Goal: Task Accomplishment & Management: Manage account settings

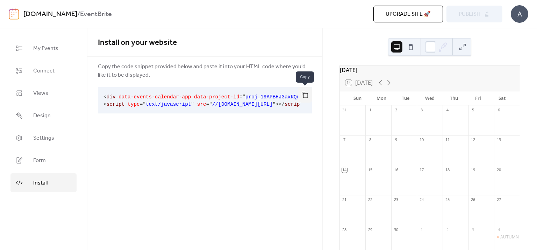
click at [305, 94] on button "button" at bounding box center [305, 94] width 14 height 15
click at [307, 94] on button "button" at bounding box center [305, 94] width 14 height 15
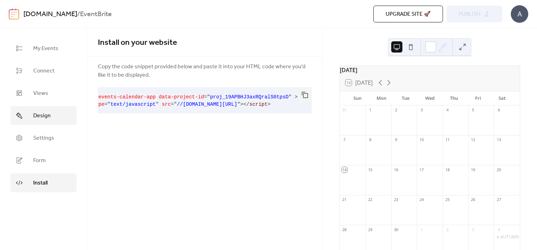
click at [52, 123] on link "Design" at bounding box center [43, 115] width 66 height 19
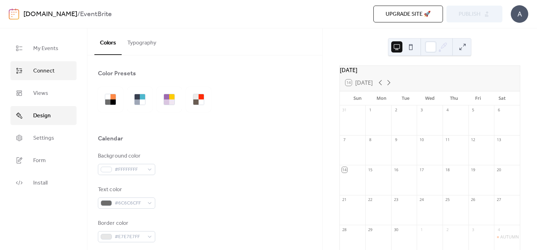
click at [54, 72] on span "Connect" at bounding box center [43, 71] width 21 height 8
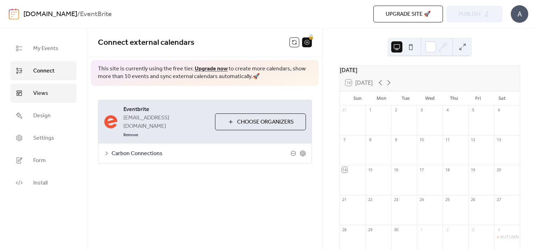
click at [52, 89] on link "Views" at bounding box center [43, 93] width 66 height 19
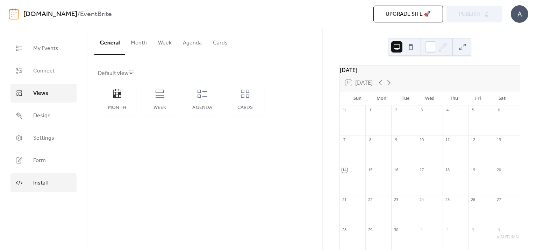
click at [49, 185] on link "Install" at bounding box center [43, 182] width 66 height 19
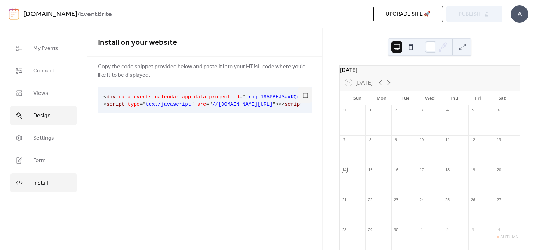
click at [49, 123] on link "Design" at bounding box center [43, 115] width 66 height 19
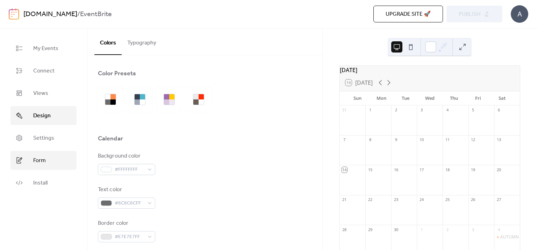
click at [45, 158] on span "Form" at bounding box center [39, 160] width 13 height 8
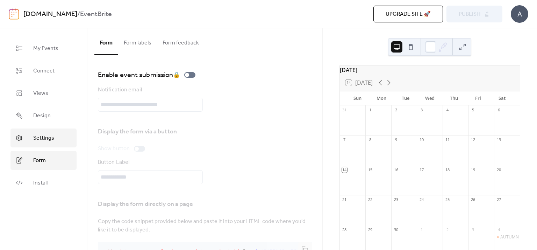
click at [71, 133] on link "Settings" at bounding box center [43, 137] width 66 height 19
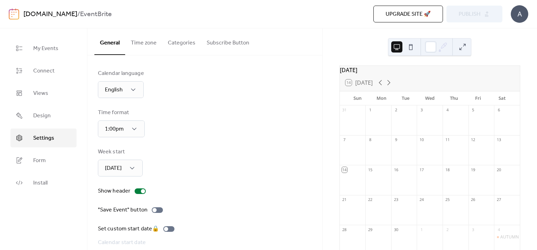
scroll to position [47, 0]
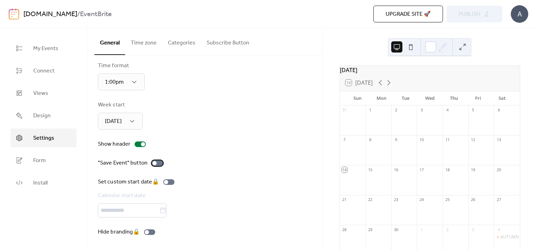
click at [152, 162] on div at bounding box center [154, 163] width 4 height 4
click at [489, 15] on button "Publish" at bounding box center [475, 14] width 56 height 17
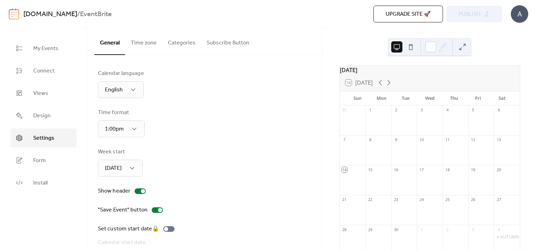
scroll to position [0, 0]
click at [188, 47] on button "Categories" at bounding box center [181, 41] width 39 height 26
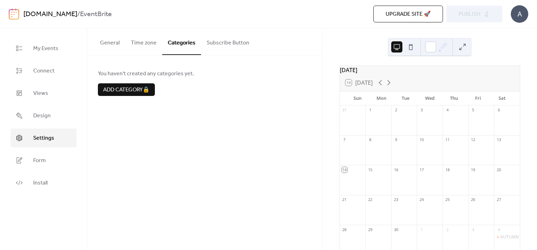
click at [222, 41] on button "Subscribe Button" at bounding box center [228, 41] width 54 height 26
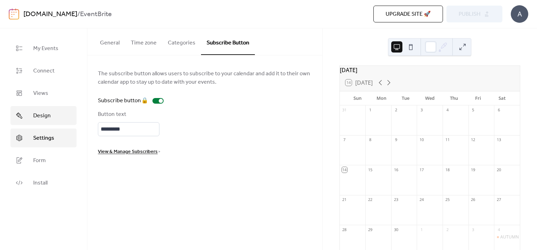
click at [54, 122] on link "Design" at bounding box center [43, 115] width 66 height 19
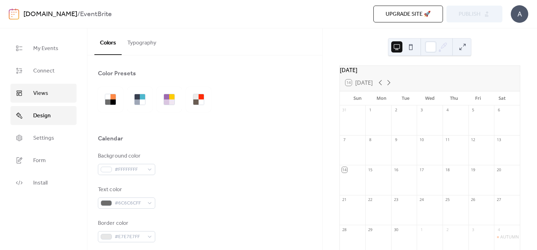
click at [36, 93] on span "Views" at bounding box center [40, 93] width 15 height 8
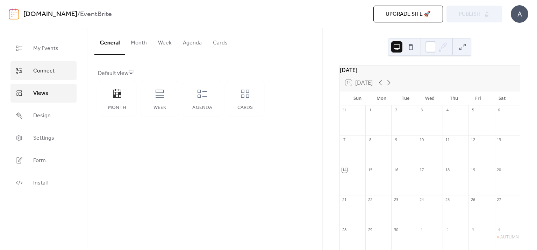
click at [41, 75] on span "Connect" at bounding box center [43, 71] width 21 height 8
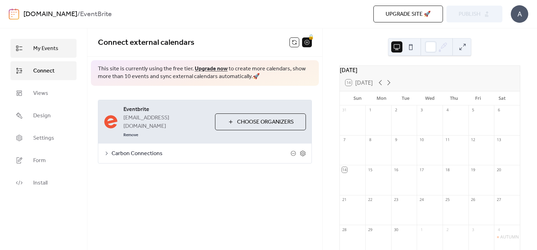
click at [40, 49] on span "My Events" at bounding box center [45, 48] width 25 height 8
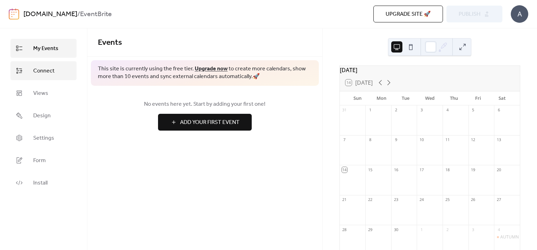
click at [40, 68] on span "Connect" at bounding box center [43, 71] width 21 height 8
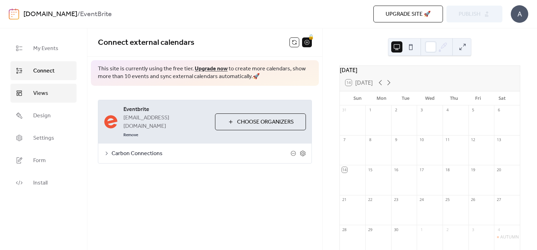
click at [48, 98] on link "Views" at bounding box center [43, 93] width 66 height 19
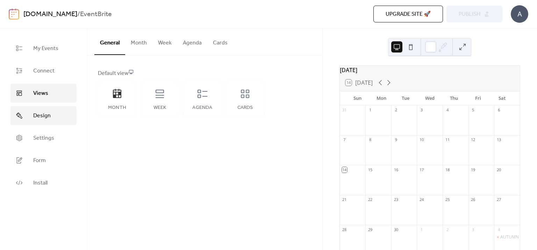
click at [36, 122] on link "Design" at bounding box center [43, 115] width 66 height 19
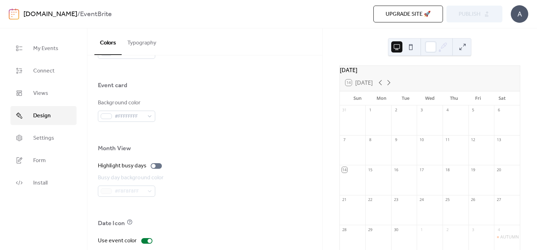
scroll to position [414, 0]
click at [152, 118] on div "#FFFFFFFF" at bounding box center [126, 116] width 57 height 11
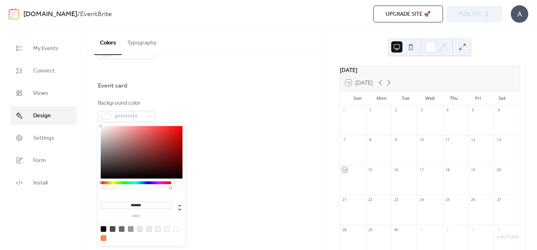
click at [101, 240] on div at bounding box center [104, 238] width 6 height 6
type input "*******"
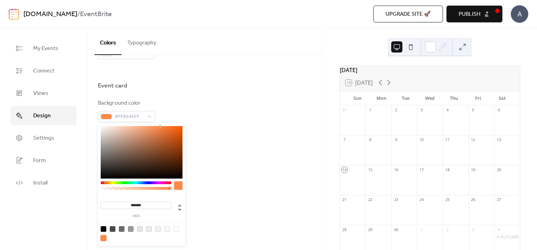
click at [294, 140] on div at bounding box center [205, 133] width 214 height 22
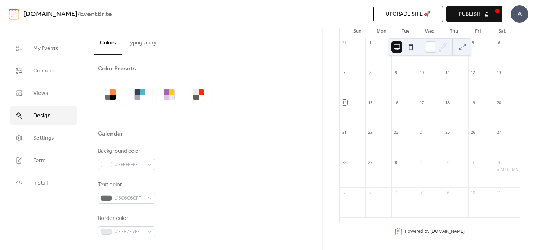
scroll to position [0, 0]
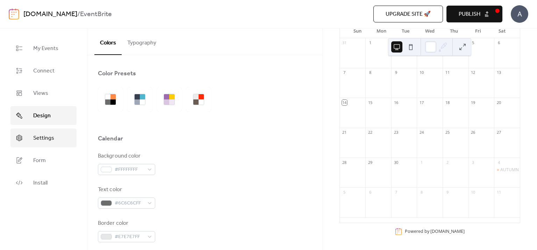
click at [40, 129] on link "Settings" at bounding box center [43, 137] width 66 height 19
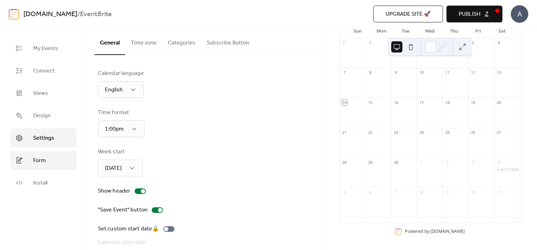
click at [58, 157] on link "Form" at bounding box center [43, 160] width 66 height 19
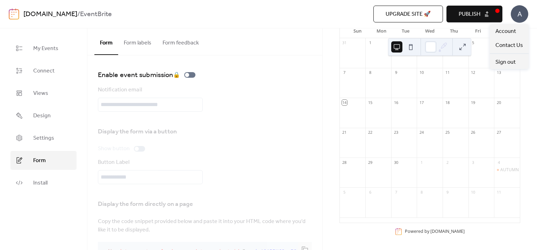
click at [516, 18] on div "A" at bounding box center [519, 13] width 17 height 17
click at [512, 30] on span "Account" at bounding box center [506, 31] width 21 height 8
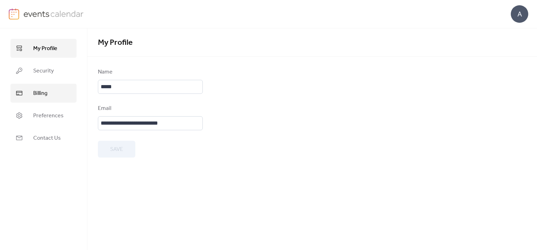
click at [50, 92] on link "Billing" at bounding box center [43, 93] width 66 height 19
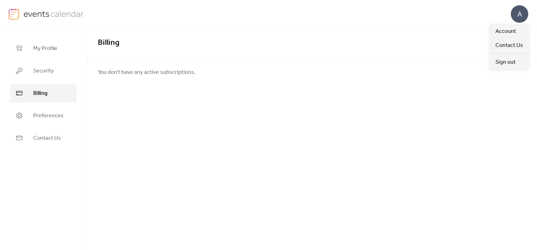
click at [520, 13] on div "A" at bounding box center [519, 13] width 17 height 17
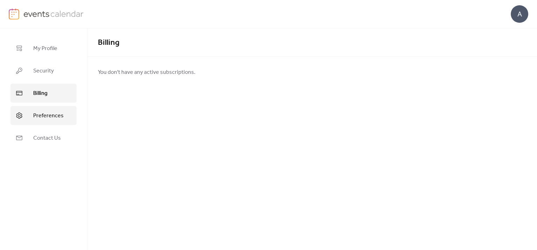
click at [50, 112] on span "Preferences" at bounding box center [48, 116] width 30 height 8
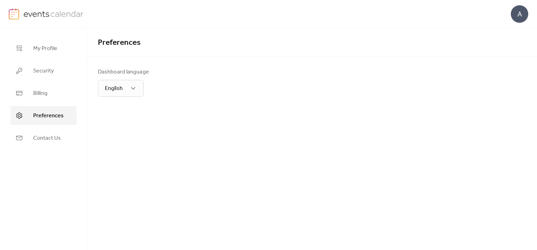
click at [46, 58] on ul "My Profile Security Billing Preferences Contact Us" at bounding box center [43, 93] width 66 height 108
click at [46, 52] on span "My Profile" at bounding box center [45, 48] width 24 height 8
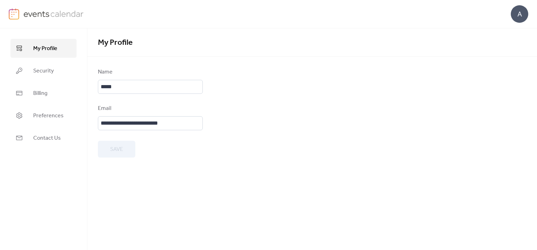
click at [32, 19] on link at bounding box center [46, 13] width 75 height 11
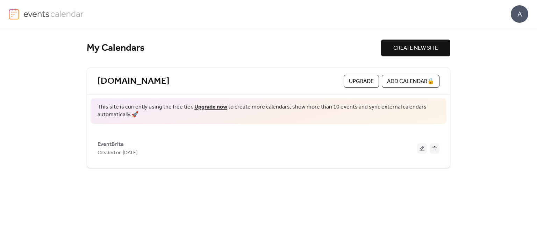
click at [371, 83] on span "Upgrade" at bounding box center [361, 81] width 25 height 8
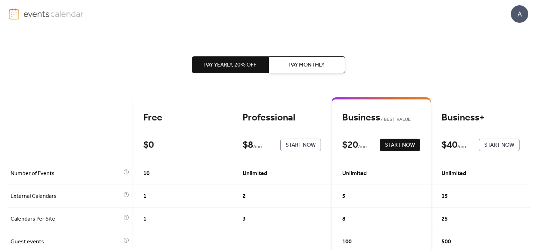
click at [38, 14] on img at bounding box center [53, 13] width 60 height 10
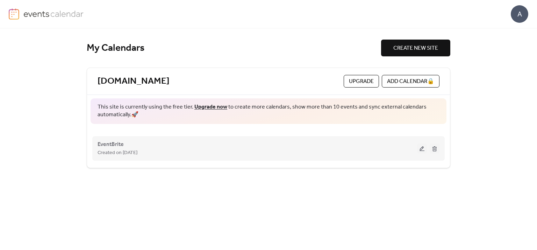
click at [420, 148] on button at bounding box center [422, 148] width 10 height 10
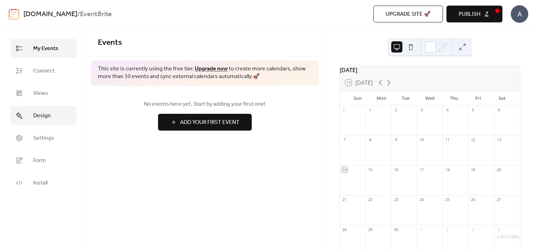
click at [41, 118] on span "Design" at bounding box center [41, 116] width 17 height 8
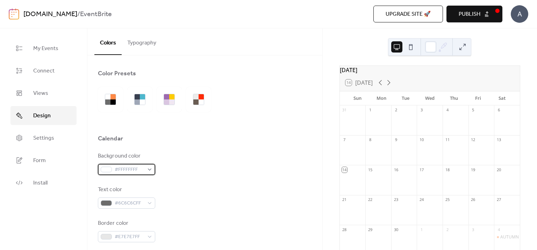
click at [150, 170] on div "#FFFFFFFF" at bounding box center [126, 169] width 57 height 11
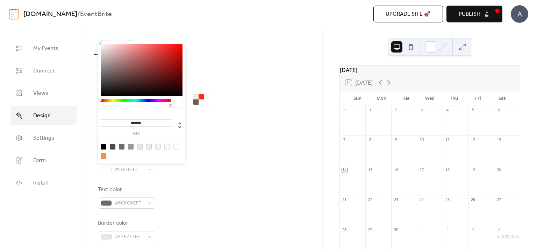
click at [130, 121] on input "*******" at bounding box center [136, 122] width 71 height 7
paste input
type input "*******"
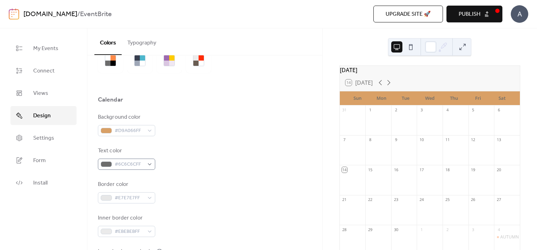
scroll to position [40, 0]
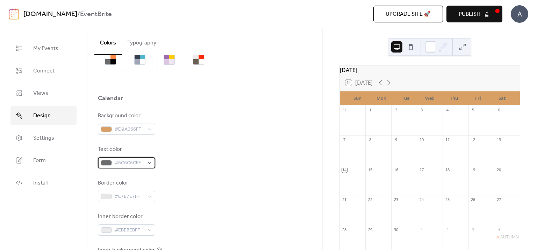
click at [146, 165] on div "#6C6C6CFF" at bounding box center [126, 162] width 57 height 11
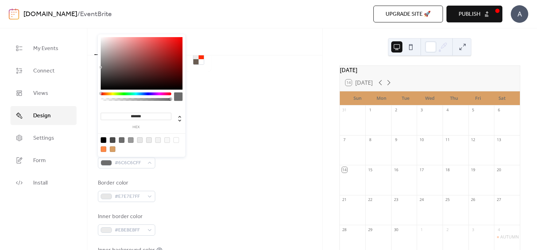
click at [143, 115] on input "*******" at bounding box center [136, 116] width 71 height 7
paste input
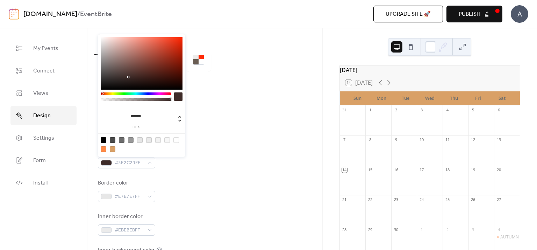
type input "*******"
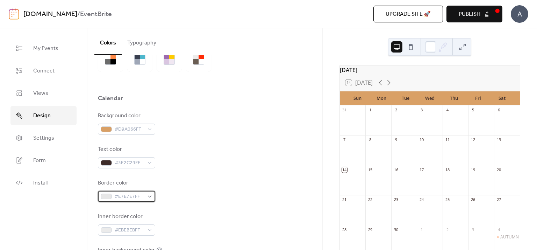
click at [130, 196] on span "#E7E7E7FF" at bounding box center [129, 196] width 29 height 8
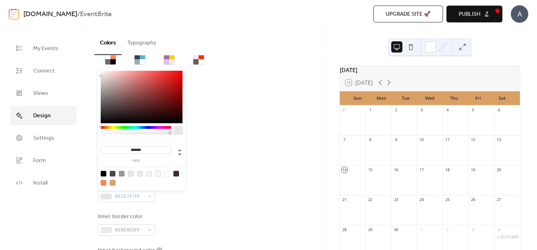
click at [141, 146] on input "*******" at bounding box center [136, 149] width 71 height 7
paste input
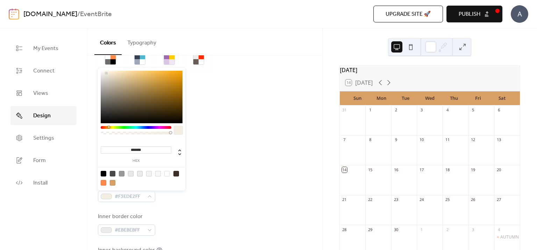
type input "*******"
click at [150, 227] on div "#EBEBEBFF" at bounding box center [126, 229] width 57 height 11
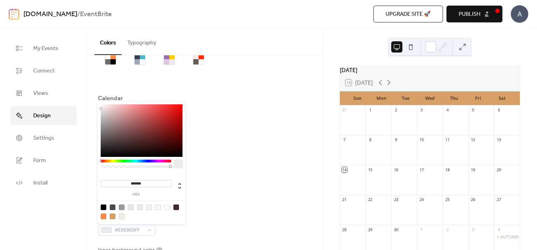
click at [130, 181] on input "*******" at bounding box center [136, 183] width 71 height 7
paste input
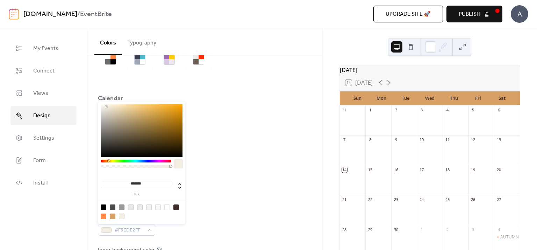
type input "*******"
click at [218, 185] on div "Border color #F3EDE2FF" at bounding box center [205, 190] width 214 height 23
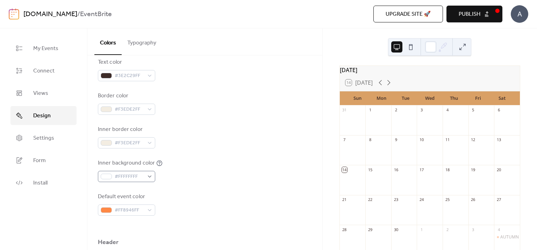
scroll to position [104, 0]
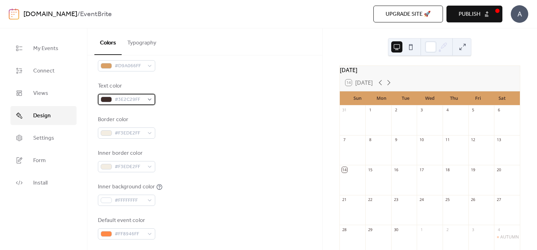
click at [106, 101] on div at bounding box center [106, 100] width 11 height 6
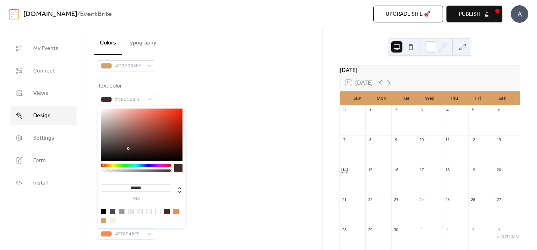
click at [137, 184] on input "*******" at bounding box center [136, 187] width 71 height 7
click at [216, 186] on div "Inner background color #FFFFFFFF" at bounding box center [205, 194] width 214 height 23
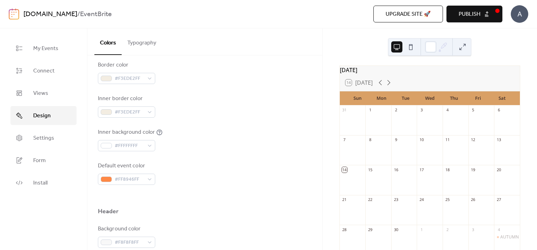
scroll to position [159, 0]
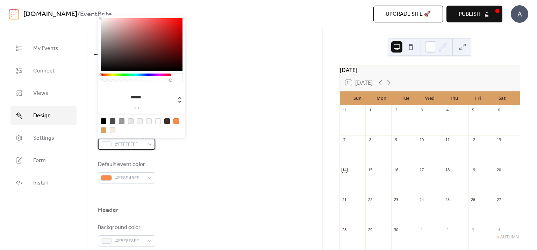
click at [129, 143] on span "#FFFFFFFF" at bounding box center [129, 144] width 29 height 8
click at [138, 94] on input "*******" at bounding box center [136, 97] width 71 height 7
paste input
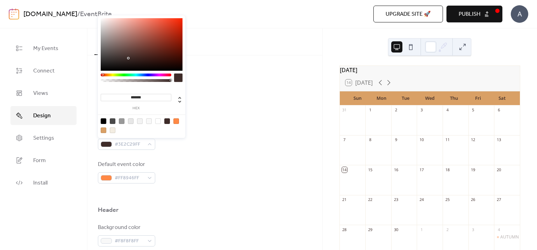
type input "*******"
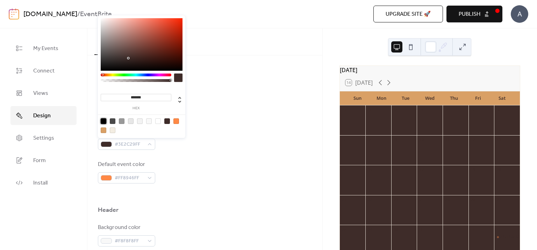
click at [199, 157] on div "Background color #D9A066FF Text color #3E2C29FF Border color #F3EDE2FF Inner bo…" at bounding box center [205, 87] width 214 height 191
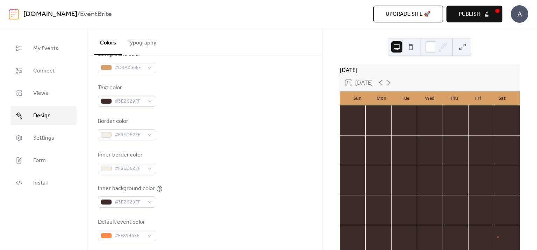
scroll to position [101, 0]
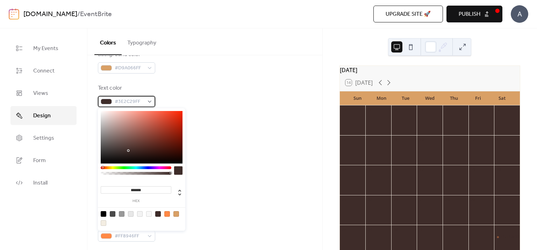
click at [138, 99] on span "#3E2C29FF" at bounding box center [129, 102] width 29 height 8
click at [104, 222] on div at bounding box center [104, 223] width 6 height 6
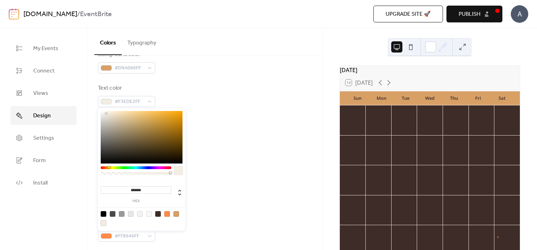
type input "*******"
click at [254, 175] on div "Background color #D9A066FF Text color #F3EDE2FF Border color #F3EDE2FF Inner bo…" at bounding box center [205, 145] width 214 height 191
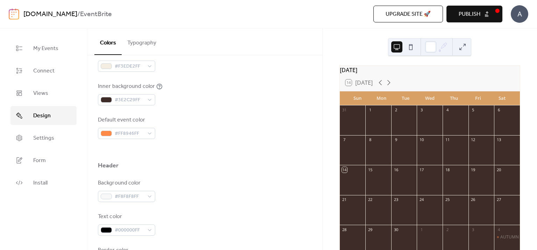
scroll to position [205, 0]
click at [145, 131] on div "#FF8946FF" at bounding box center [126, 132] width 57 height 11
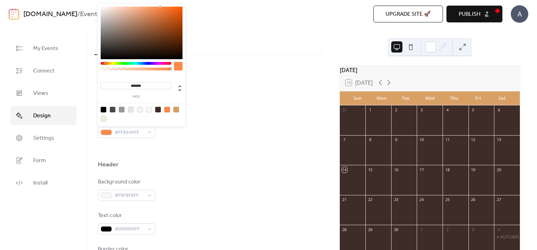
click at [157, 109] on div at bounding box center [158, 110] width 6 height 6
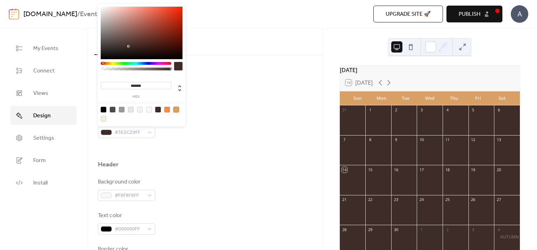
click at [178, 109] on div at bounding box center [176, 110] width 6 height 6
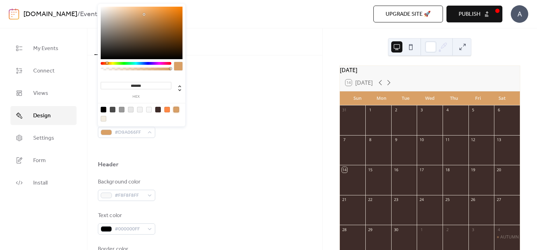
click at [103, 120] on div at bounding box center [104, 119] width 6 height 6
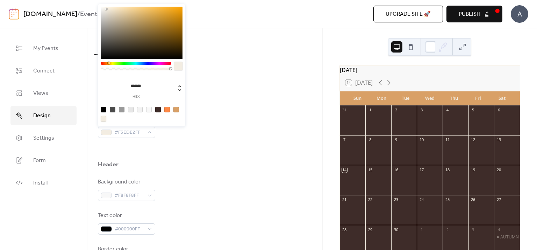
click at [175, 109] on div at bounding box center [176, 110] width 6 height 6
type input "*******"
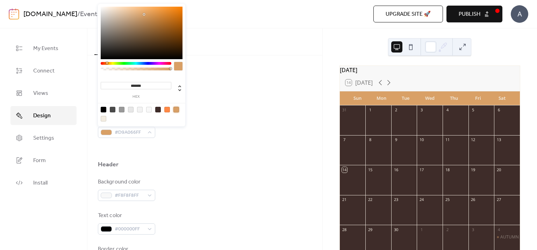
click at [204, 144] on div at bounding box center [205, 149] width 214 height 22
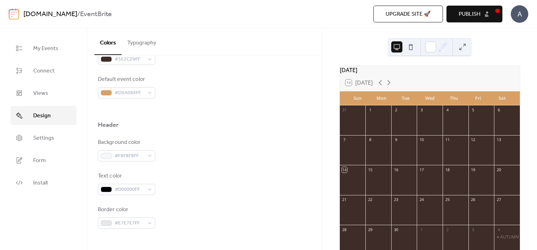
scroll to position [244, 0]
click at [150, 158] on div "#F8F8F8FF" at bounding box center [126, 155] width 57 height 11
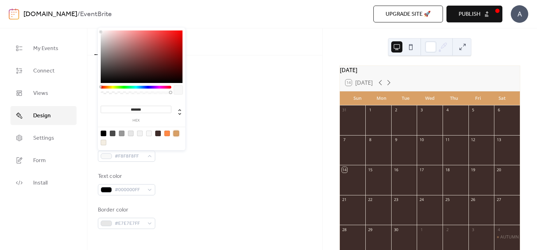
click at [175, 134] on div at bounding box center [176, 133] width 6 height 6
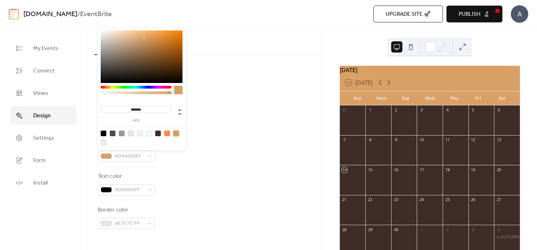
click at [158, 135] on div at bounding box center [158, 133] width 6 height 6
type input "*******"
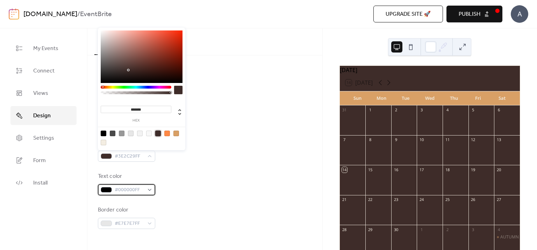
click at [148, 188] on div "#000000FF" at bounding box center [126, 189] width 57 height 11
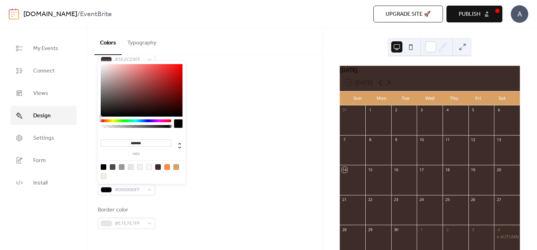
click at [178, 165] on div at bounding box center [176, 167] width 6 height 6
type input "*******"
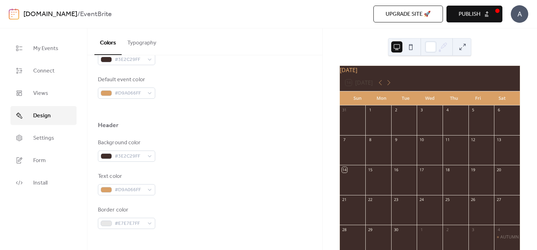
click at [230, 171] on div "Background color #3E2C29FF Text color #D9A066FF Border color #E7E7E7FF" at bounding box center [205, 183] width 214 height 90
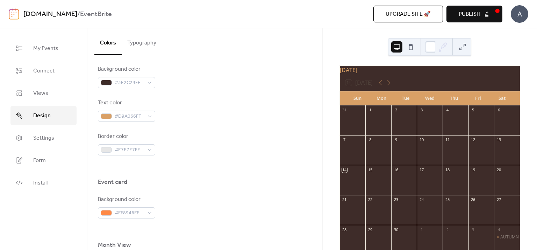
scroll to position [322, 0]
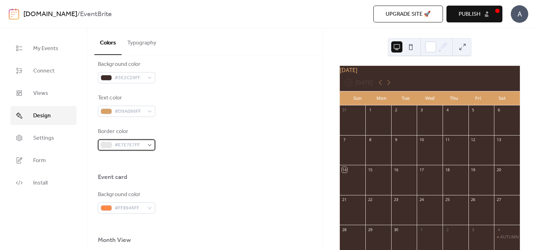
click at [151, 144] on div "#E7E7E7FF" at bounding box center [126, 144] width 57 height 11
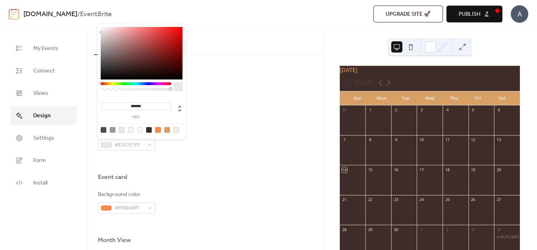
click at [166, 130] on div at bounding box center [167, 130] width 6 height 6
type input "*******"
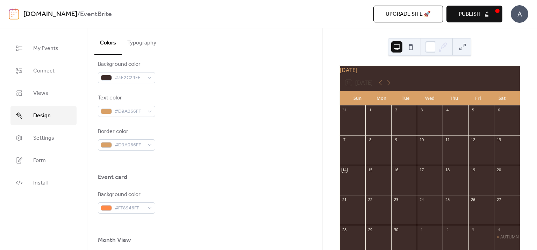
click at [194, 171] on div at bounding box center [205, 161] width 214 height 22
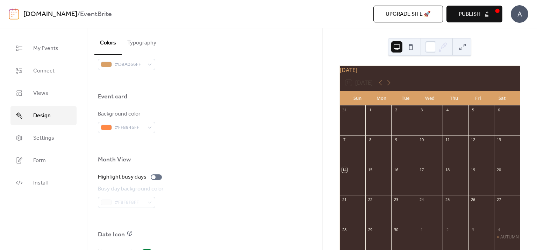
scroll to position [406, 0]
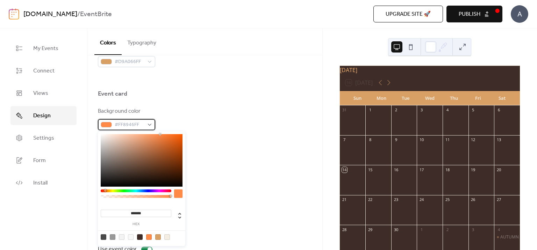
click at [144, 126] on span "#FF8946FF" at bounding box center [129, 125] width 29 height 8
click at [158, 238] on div at bounding box center [158, 237] width 6 height 6
type input "*******"
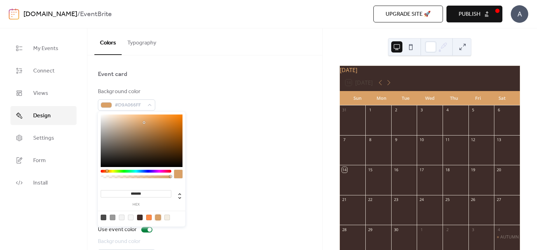
scroll to position [425, 0]
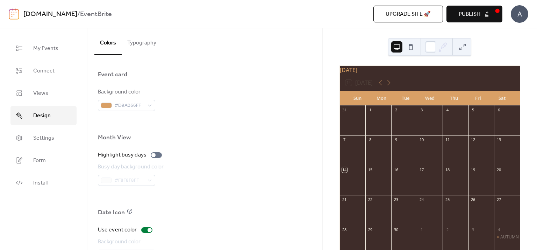
click at [223, 166] on div "Busy day background color #F8F8F8FF" at bounding box center [205, 174] width 214 height 23
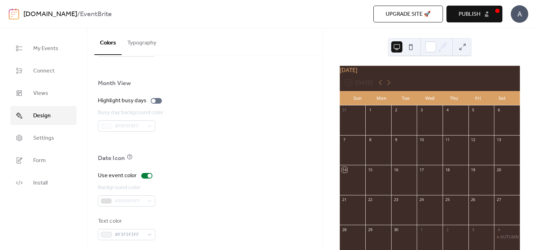
scroll to position [483, 0]
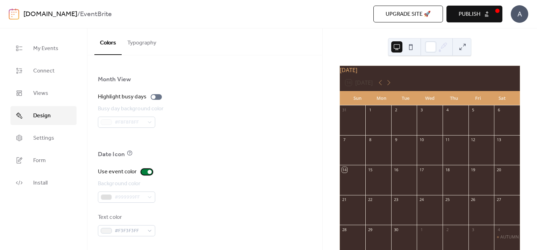
click at [148, 172] on div at bounding box center [150, 172] width 4 height 4
click at [151, 197] on div "#999999FF" at bounding box center [126, 196] width 57 height 11
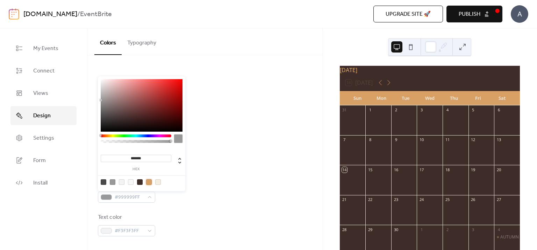
click at [147, 182] on div at bounding box center [149, 182] width 6 height 6
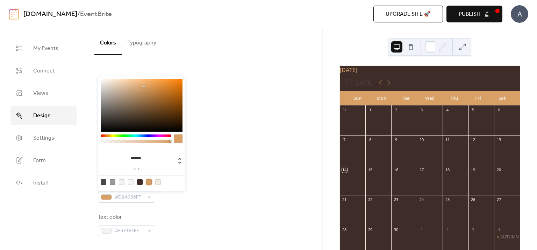
click at [137, 182] on div at bounding box center [140, 182] width 6 height 6
type input "*******"
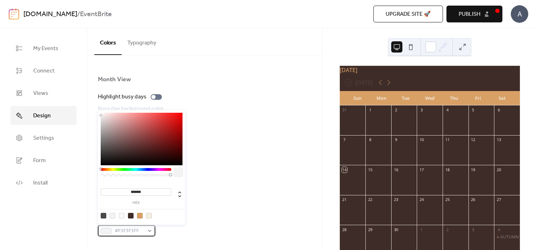
click at [150, 230] on div "#F3F3F3FF" at bounding box center [126, 230] width 57 height 11
click at [140, 217] on div at bounding box center [140, 216] width 6 height 6
type input "*******"
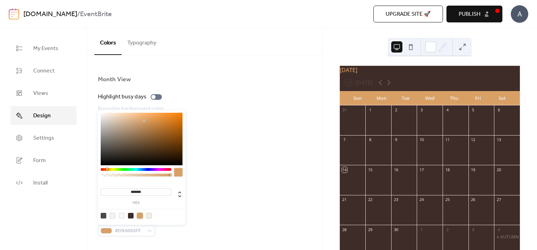
click at [255, 199] on div "Background color #3E2C29FF" at bounding box center [205, 190] width 214 height 23
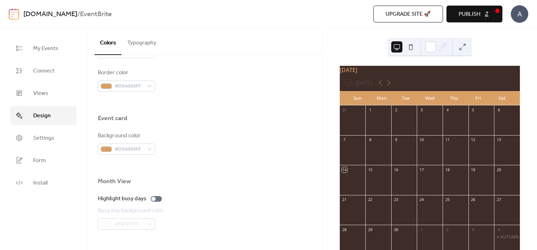
scroll to position [376, 0]
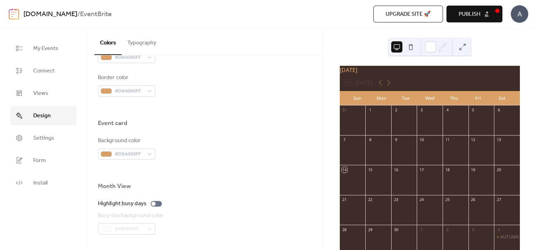
click at [483, 16] on button "Publish" at bounding box center [475, 14] width 56 height 17
